Goal: Find specific page/section: Find specific page/section

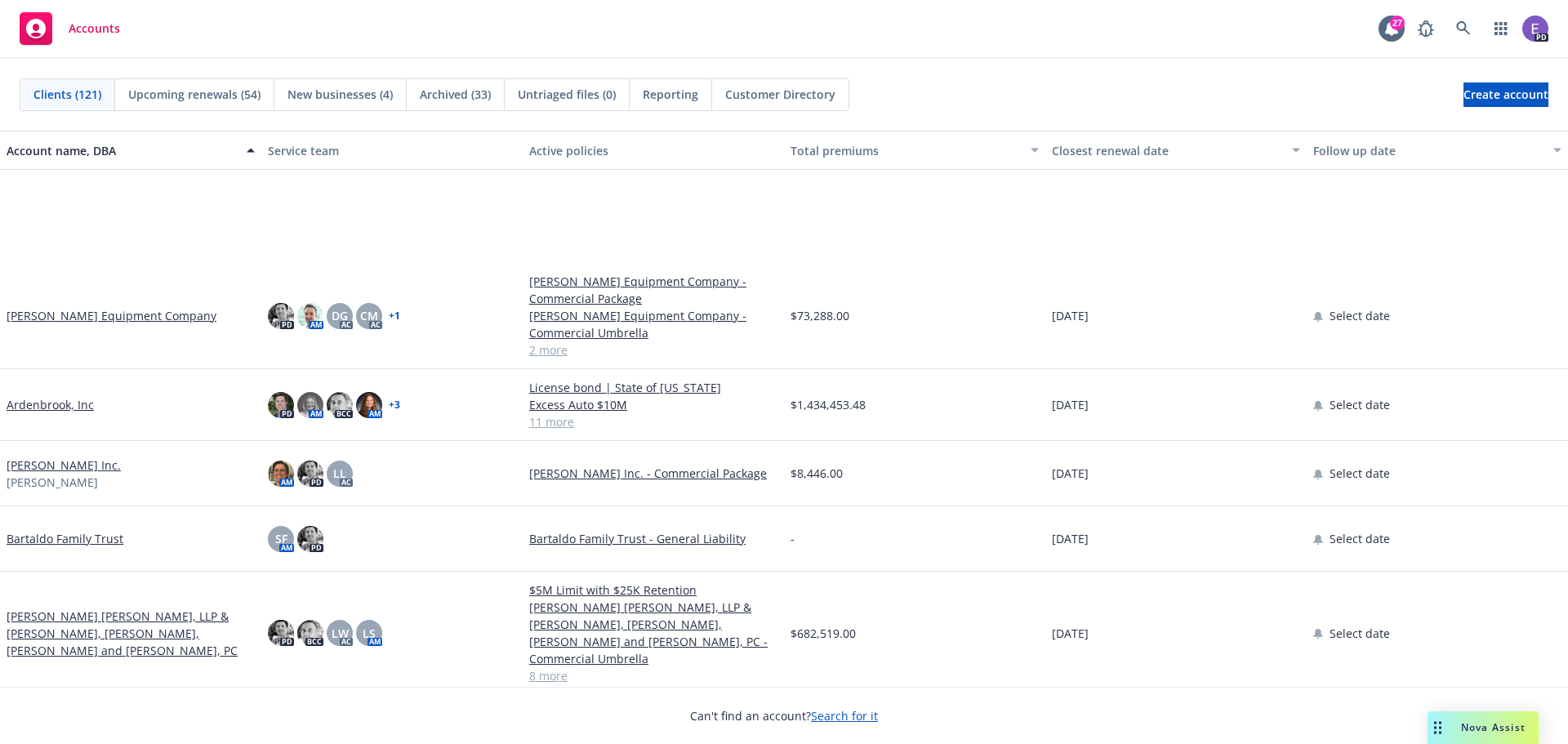
scroll to position [816, 0]
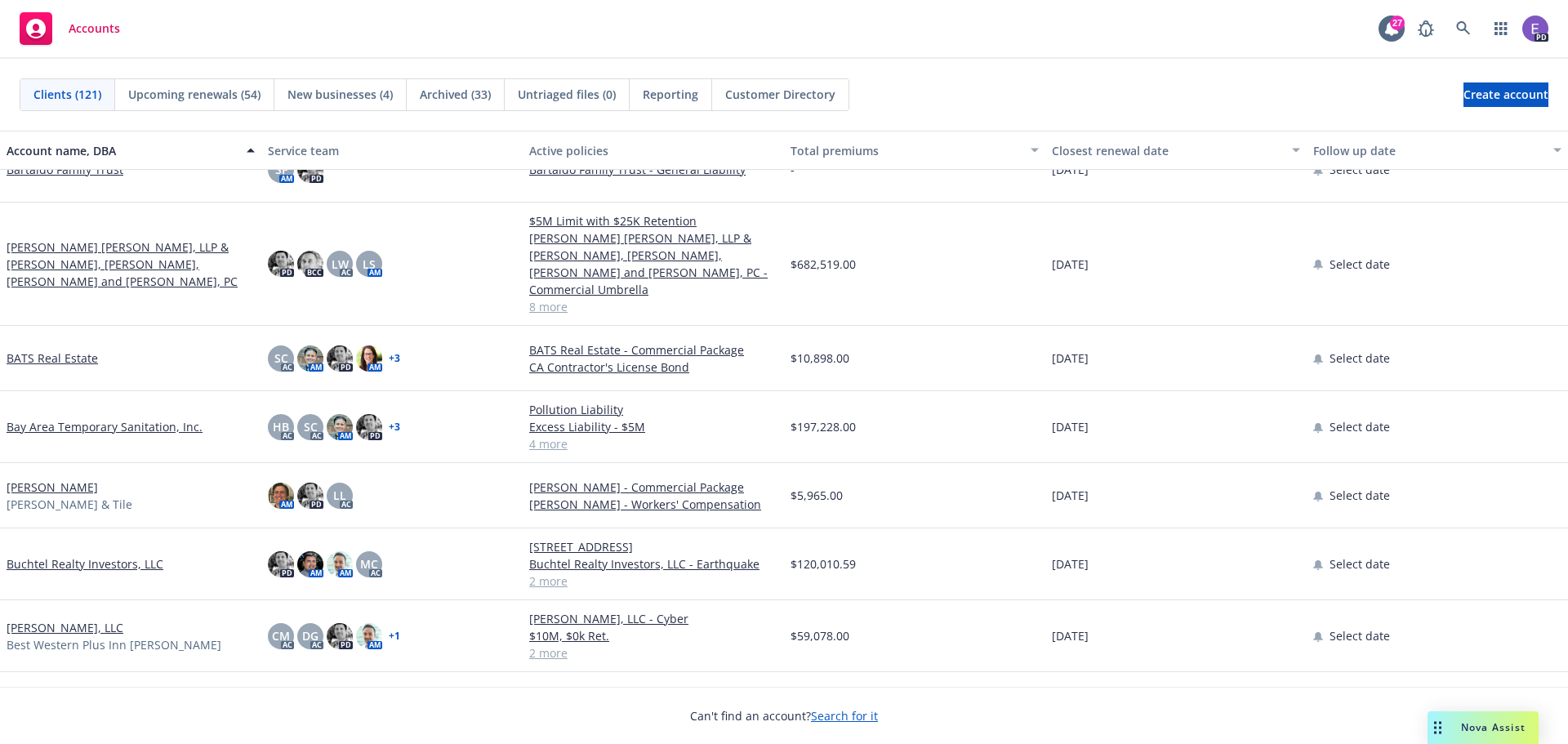
click at [105, 28] on span "Accounts" at bounding box center [94, 28] width 52 height 13
